Goal: Complete application form

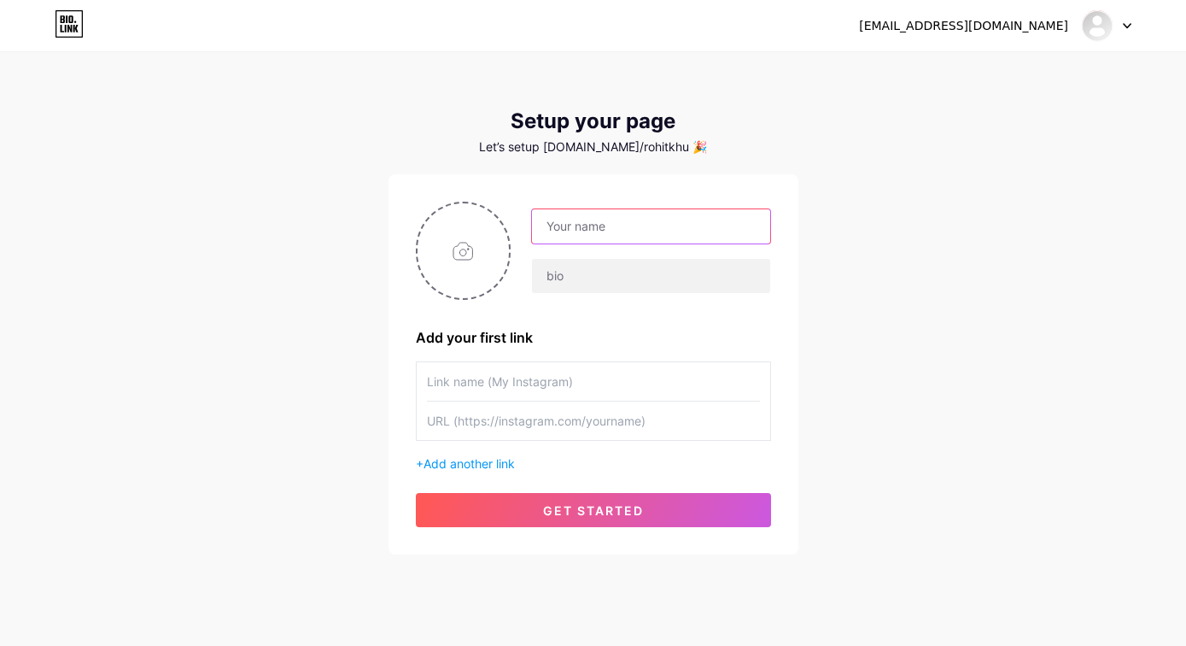
click at [605, 227] on input "text" at bounding box center [650, 226] width 237 height 34
type input "[PERSON_NAME]"
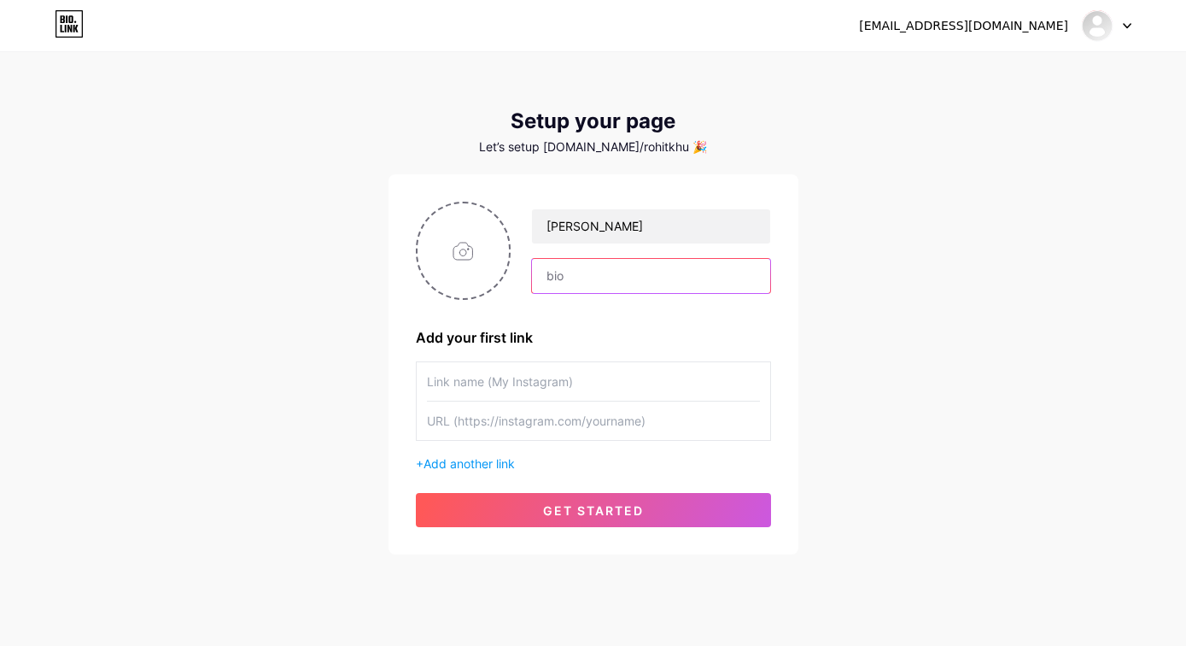
click at [581, 276] on input "text" at bounding box center [650, 276] width 237 height 34
click at [643, 280] on input "Entrepreneur" at bounding box center [650, 276] width 237 height 34
type input "E"
type input "C"
click at [526, 385] on input "text" at bounding box center [593, 381] width 333 height 38
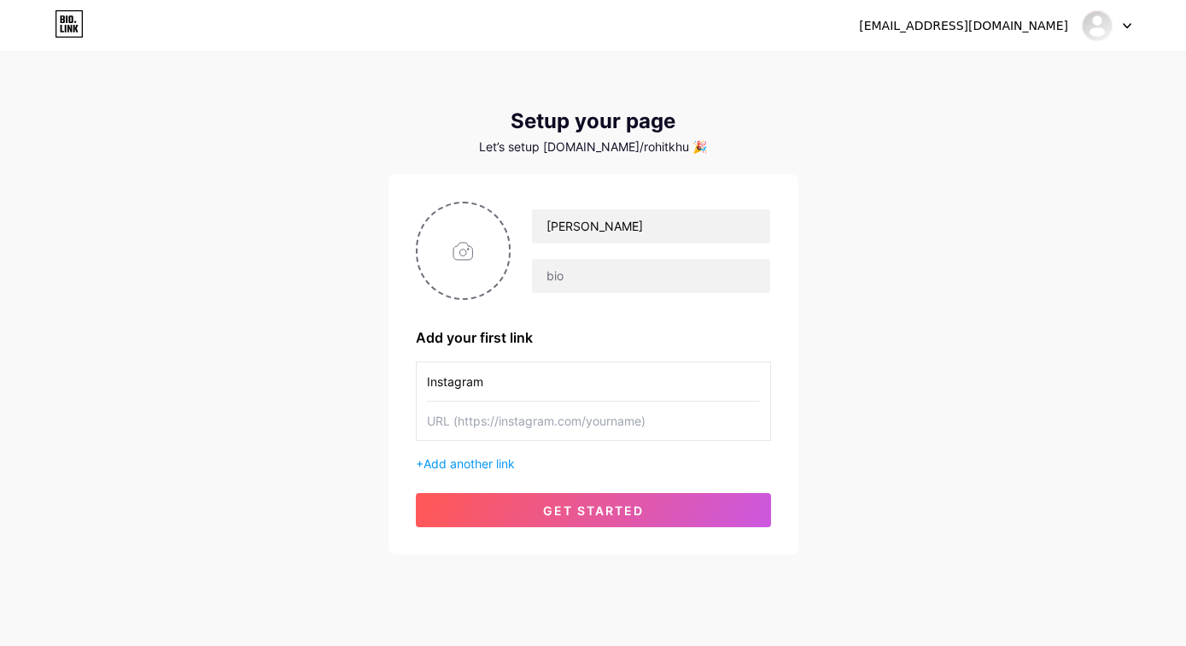
type input "Instagram"
click at [580, 428] on input "text" at bounding box center [593, 420] width 333 height 38
click at [488, 417] on input "text" at bounding box center [593, 420] width 333 height 38
paste input "[URL][DOMAIN_NAME]"
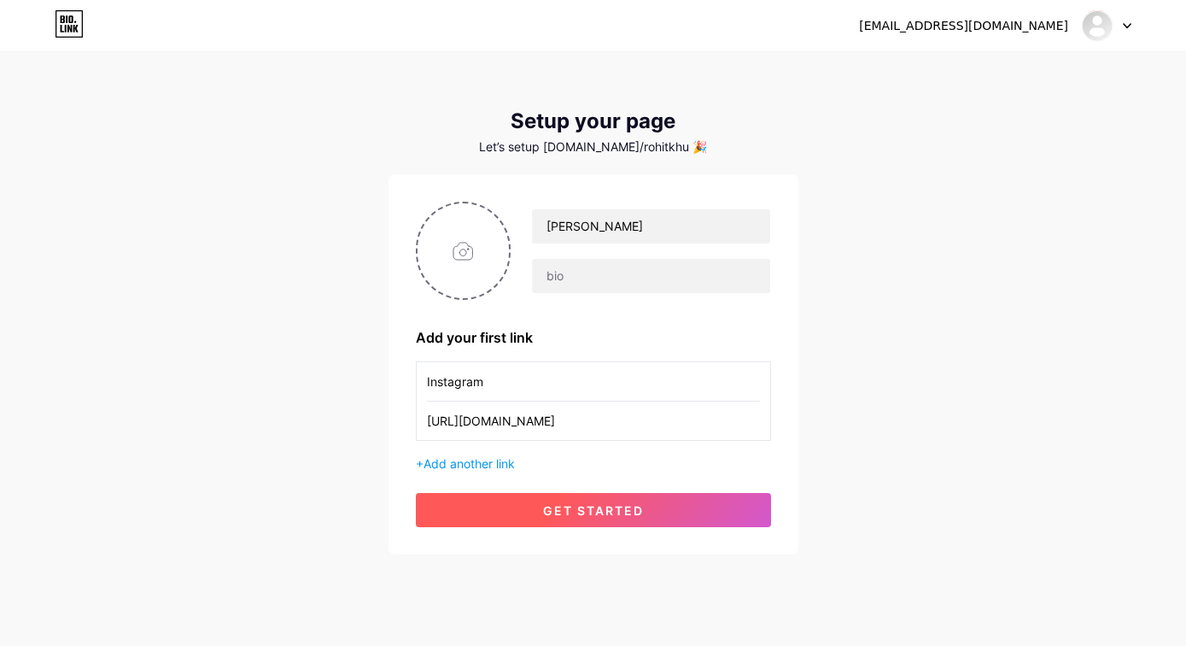
type input "[URL][DOMAIN_NAME]"
click at [553, 518] on button "get started" at bounding box center [593, 510] width 355 height 34
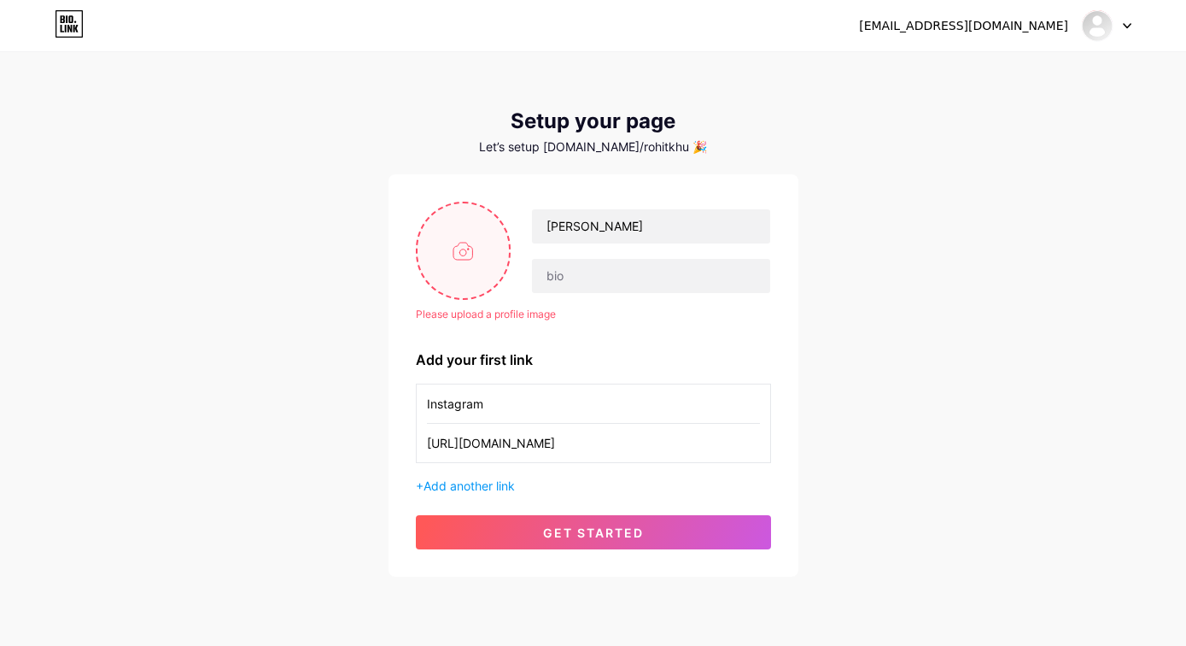
click at [473, 252] on input "file" at bounding box center [464, 250] width 92 height 95
